Goal: Transaction & Acquisition: Purchase product/service

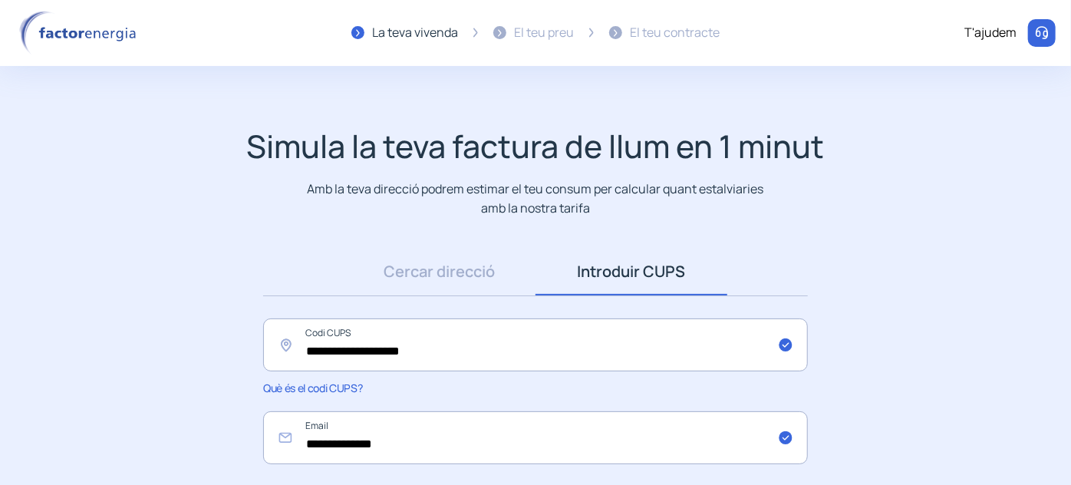
click at [845, 199] on div "Simula la teva factura de llum en 1 minut Amb la teva direcció podrem estimar e…" at bounding box center [535, 172] width 1040 height 90
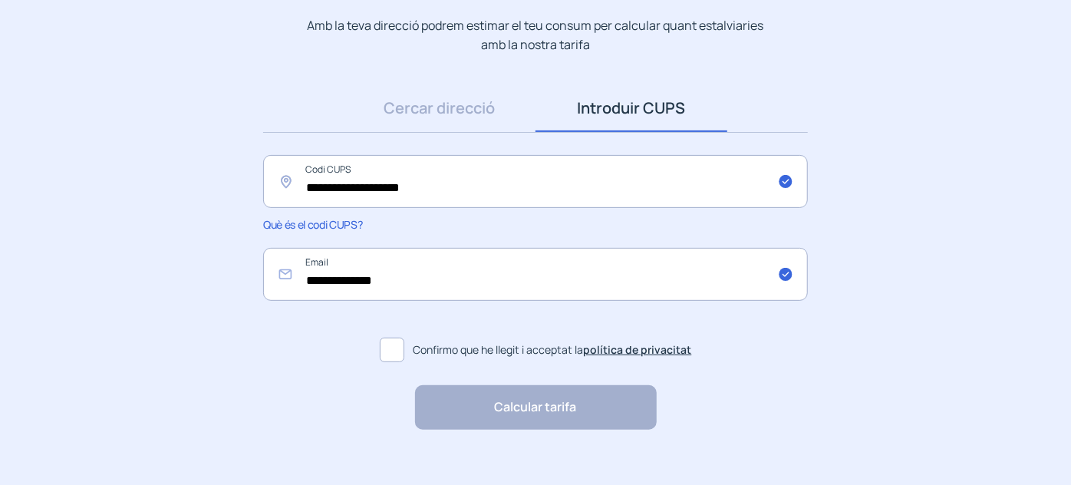
scroll to position [185, 0]
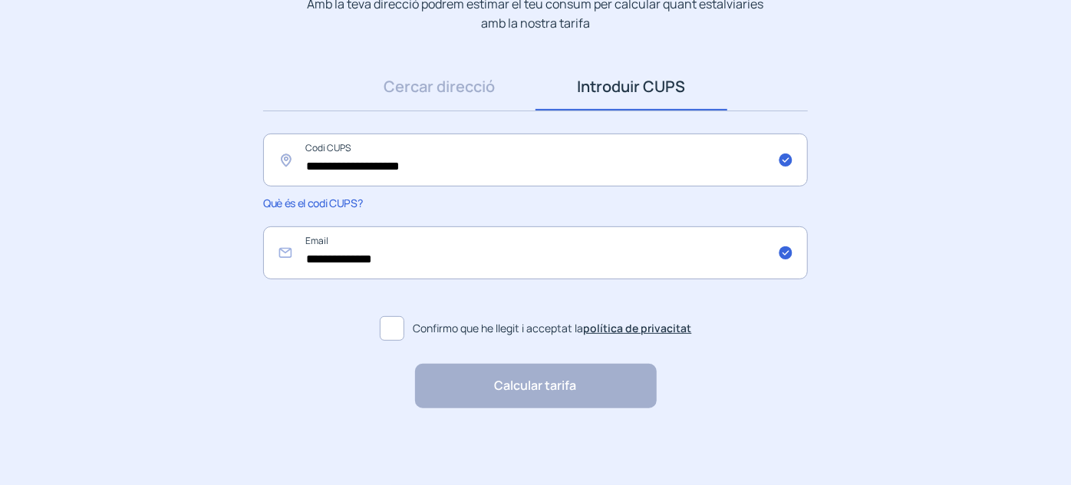
click at [397, 327] on span at bounding box center [392, 328] width 25 height 25
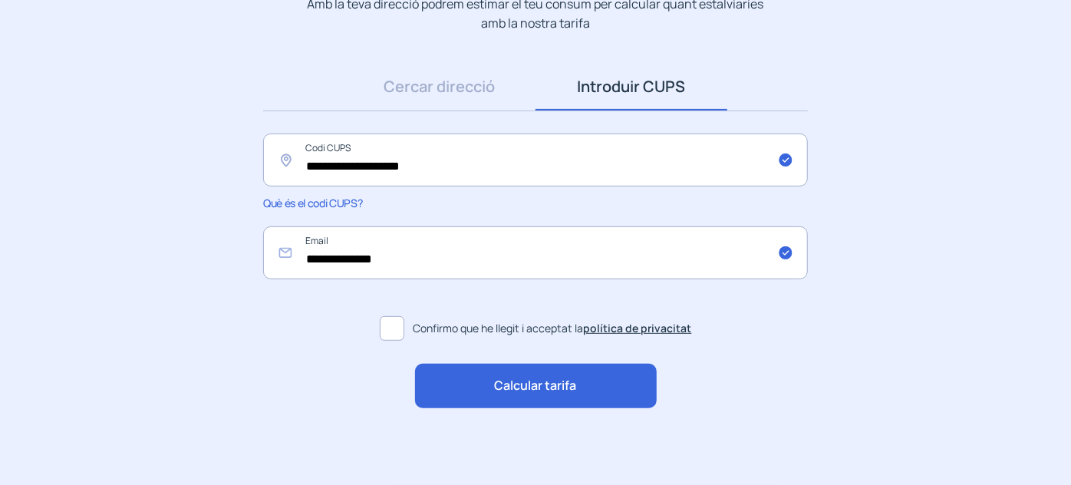
click at [518, 387] on span "Calcular tarifa" at bounding box center [536, 386] width 82 height 20
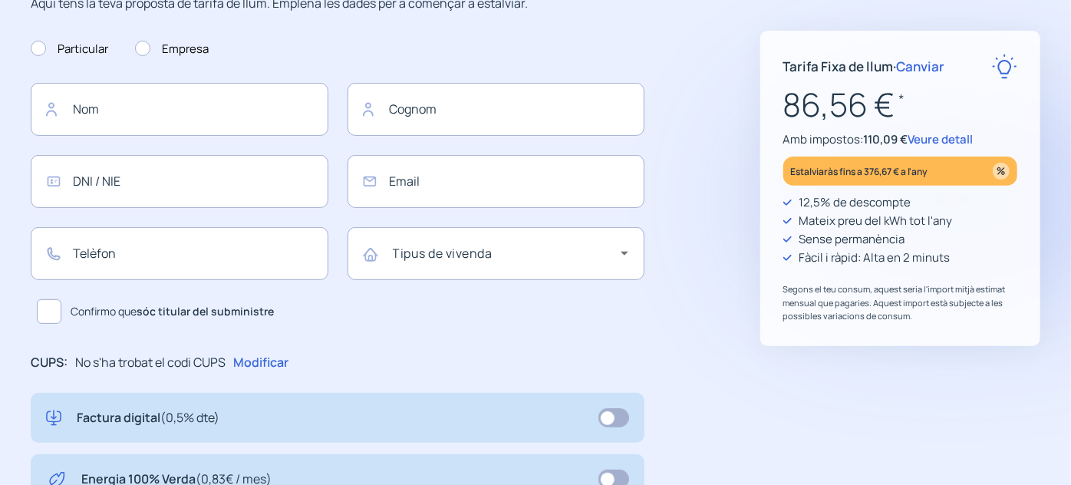
type input "**********"
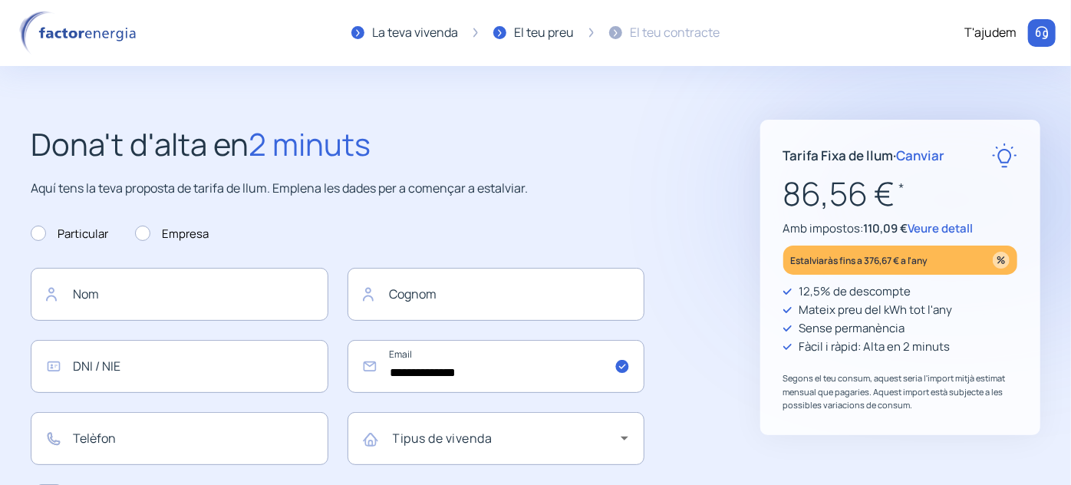
click at [931, 156] on span "Canviar" at bounding box center [921, 156] width 48 height 18
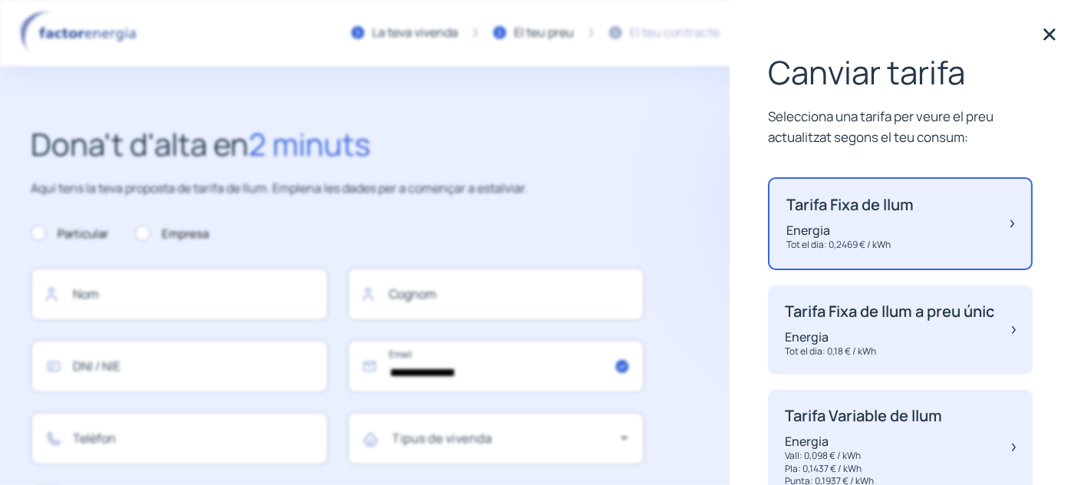
scroll to position [114, 0]
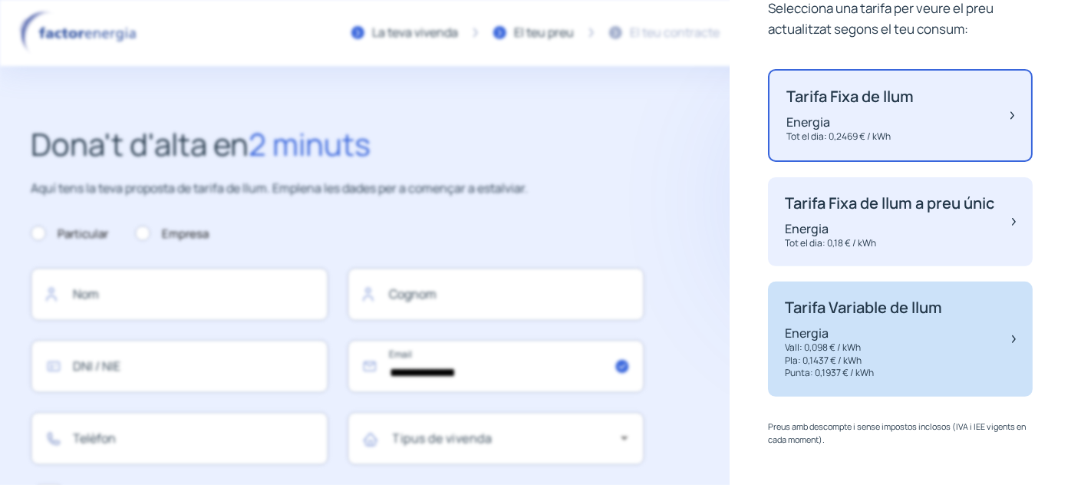
click at [897, 317] on p "Tarifa Variable de llum" at bounding box center [863, 307] width 157 height 18
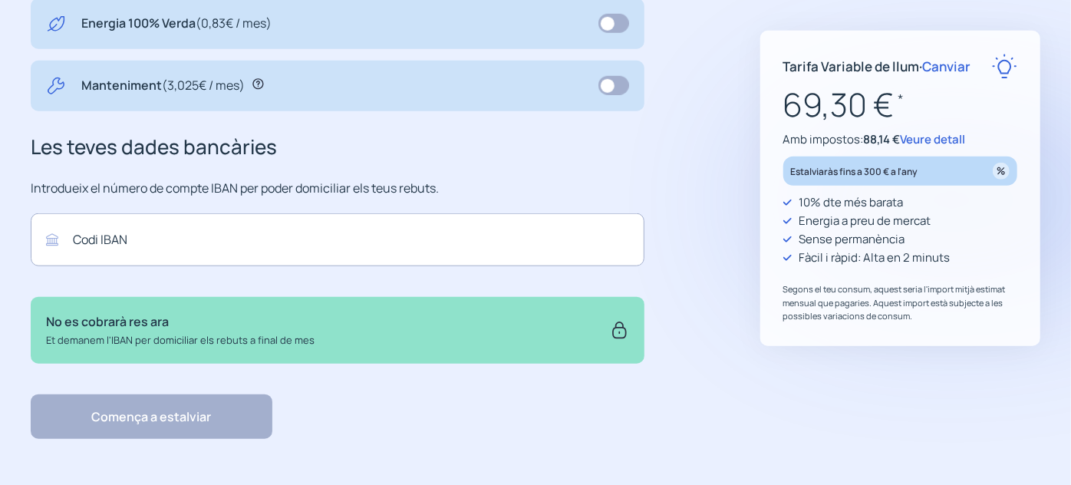
scroll to position [647, 0]
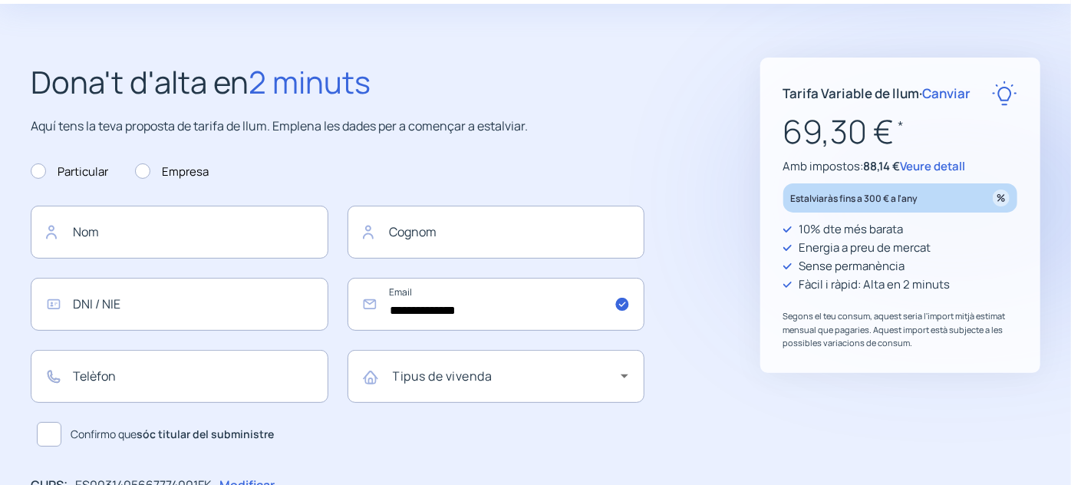
scroll to position [61, 0]
click at [943, 162] on span "Veure detall" at bounding box center [933, 167] width 65 height 16
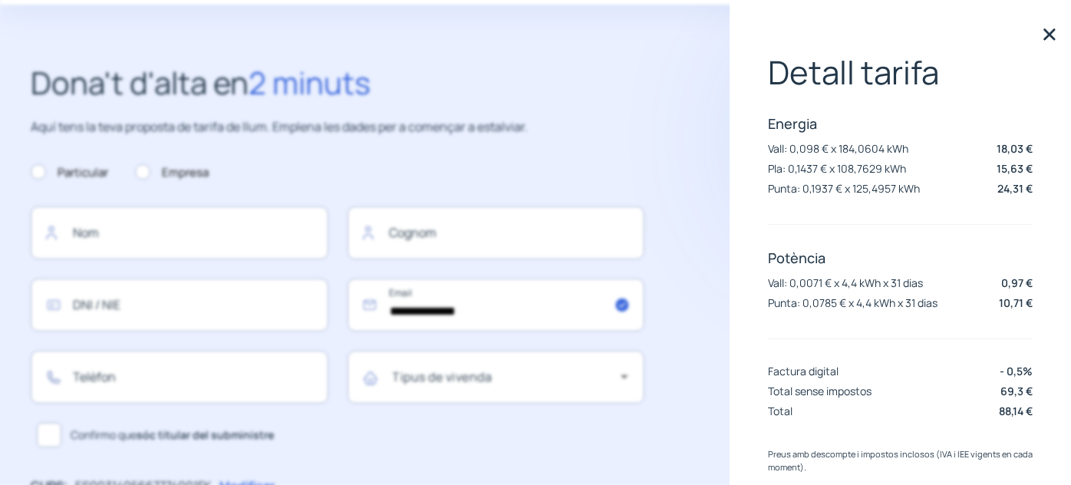
click at [1038, 35] on img at bounding box center [1049, 34] width 23 height 23
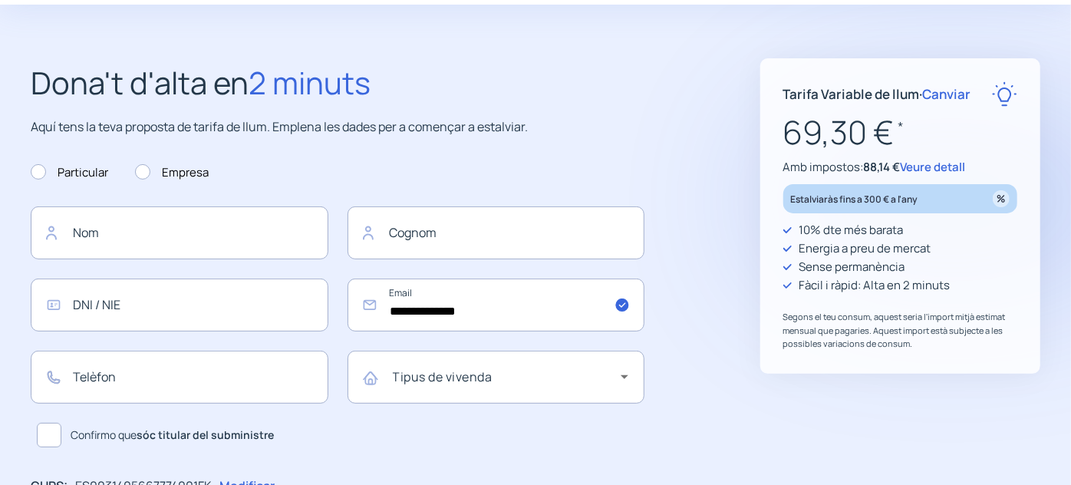
click at [947, 97] on span "Canviar" at bounding box center [947, 94] width 48 height 18
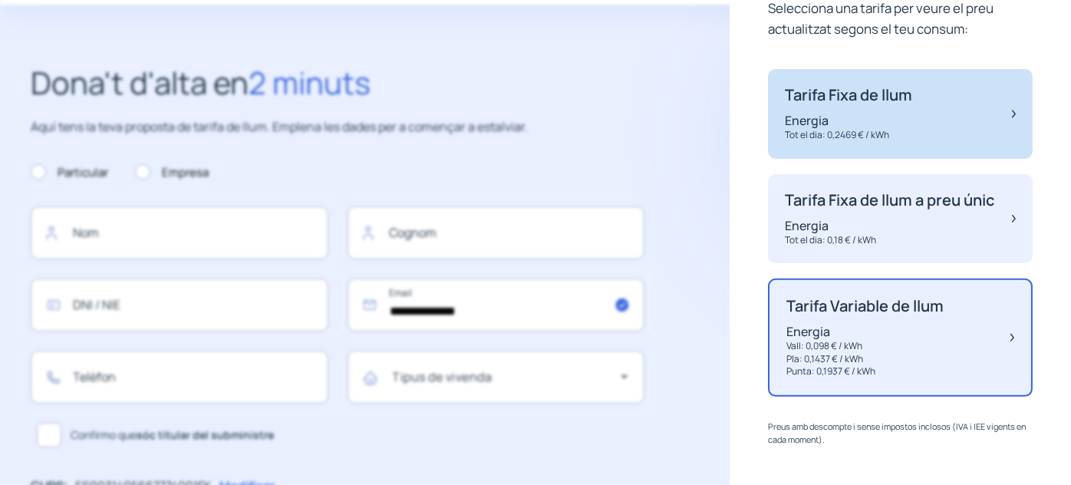
click at [867, 119] on p "Energia" at bounding box center [848, 120] width 127 height 17
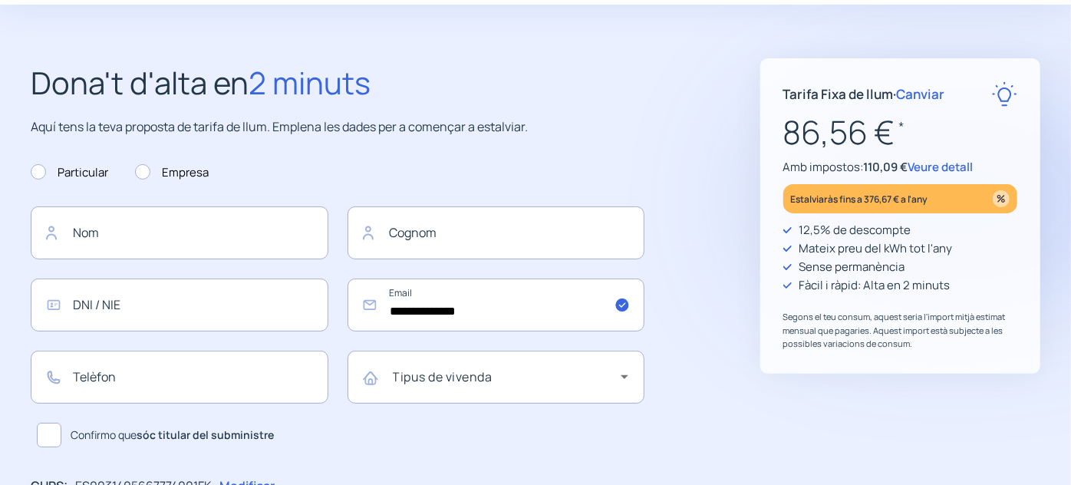
click at [945, 167] on span "Veure detall" at bounding box center [940, 167] width 65 height 16
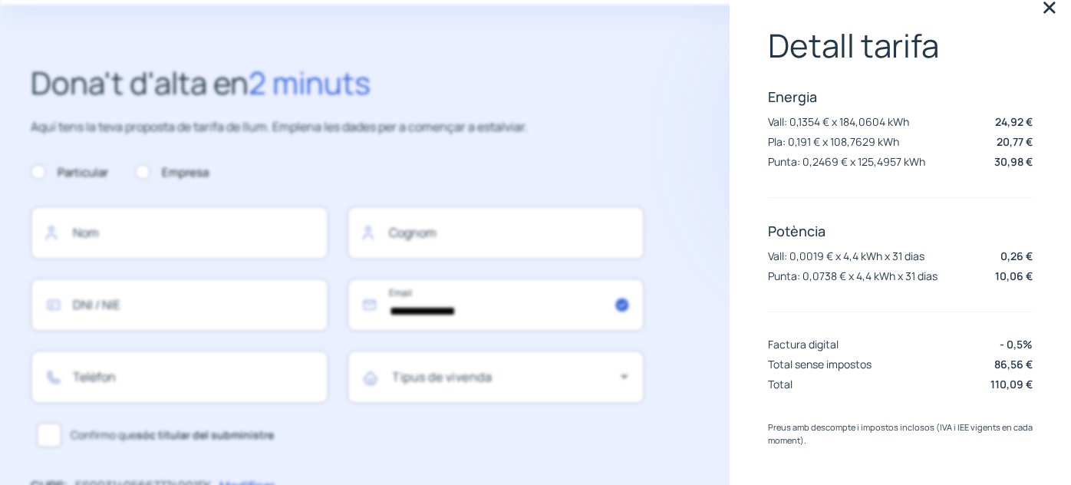
scroll to position [0, 0]
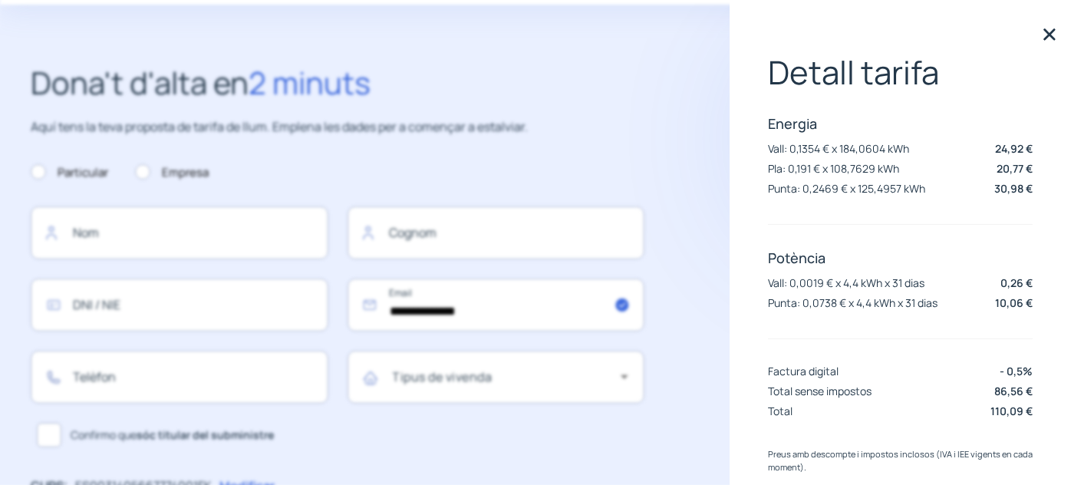
click at [1038, 36] on img at bounding box center [1049, 34] width 23 height 23
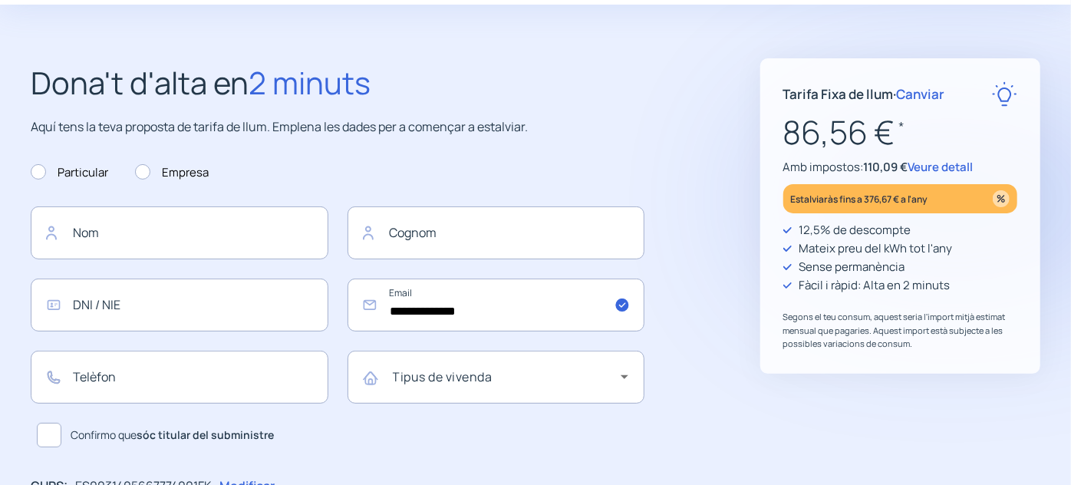
click at [938, 91] on span "Canviar" at bounding box center [921, 94] width 48 height 18
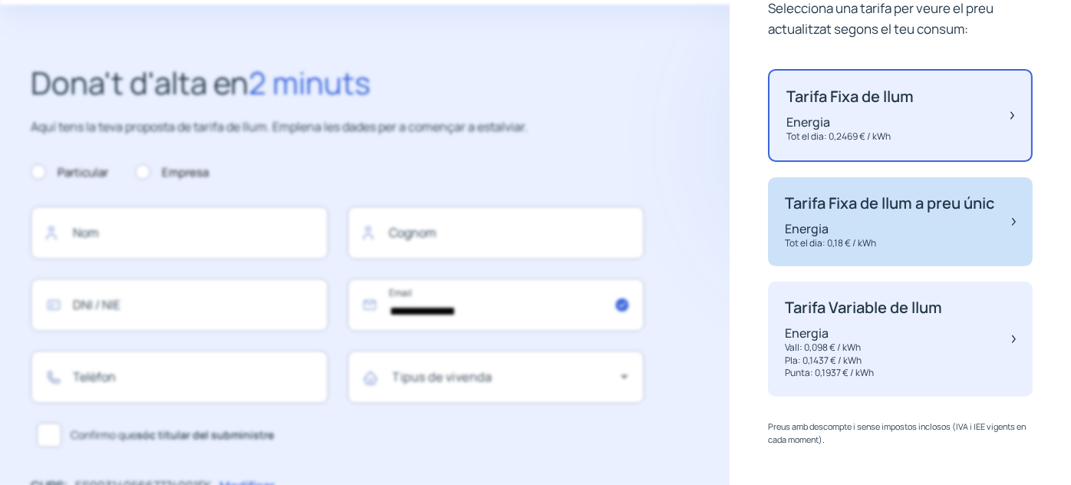
click at [891, 212] on p "Tarifa Fixa de llum a preu únic" at bounding box center [889, 203] width 209 height 18
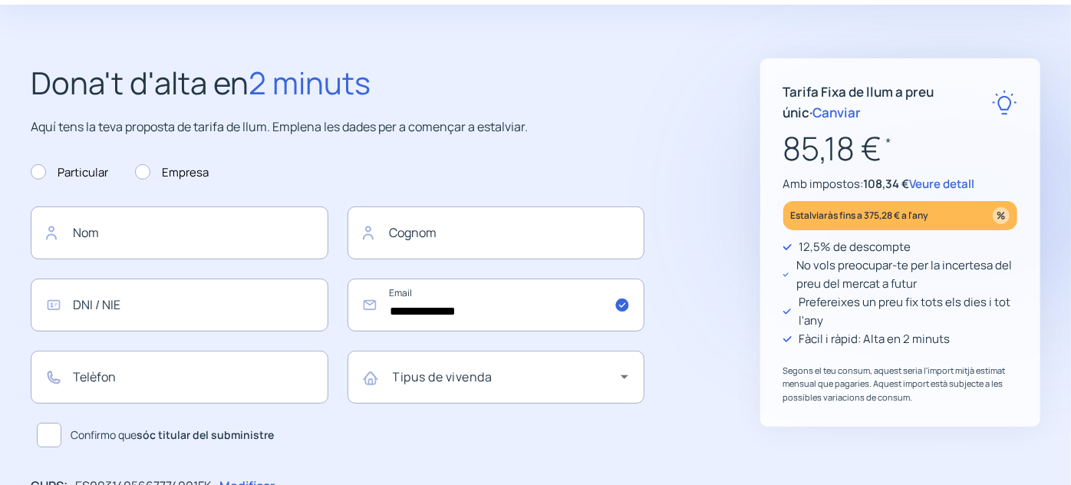
click at [937, 183] on span "Veure detall" at bounding box center [942, 184] width 65 height 16
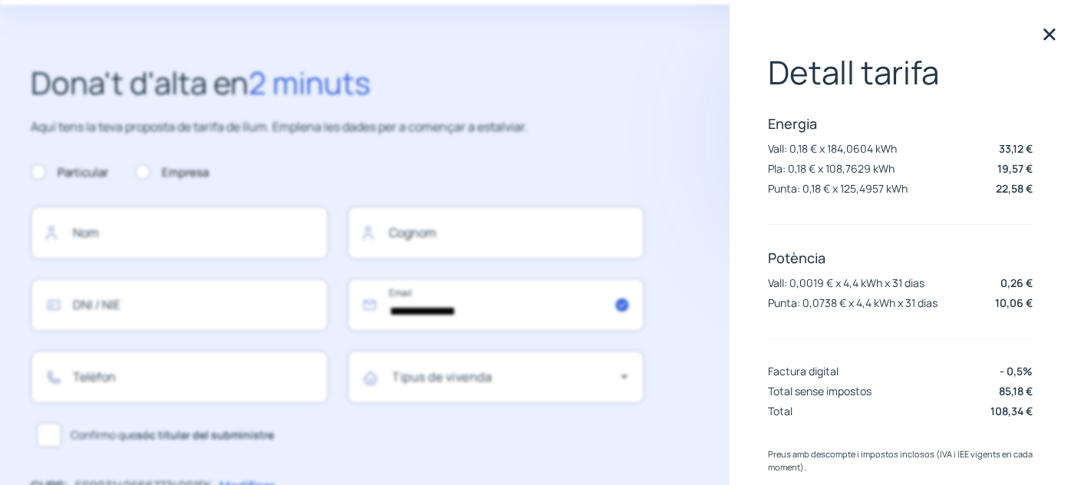
click at [1043, 33] on img at bounding box center [1049, 34] width 23 height 23
